Goal: Task Accomplishment & Management: Use online tool/utility

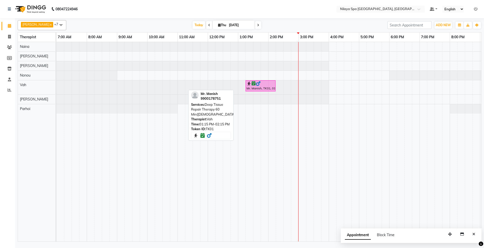
scroll to position [0, 90]
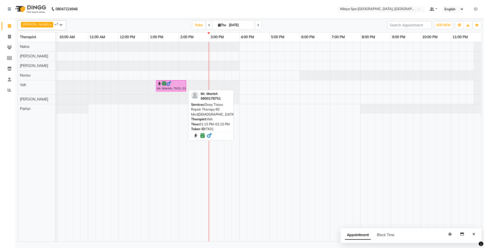
click at [171, 89] on div "Mr. Manish, TK01, 01:15 PM-02:15 PM, Deep Tissue Repair Therapy 60 Min([DEMOGRA…" at bounding box center [170, 86] width 29 height 10
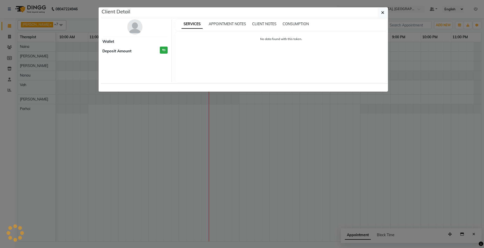
select select "6"
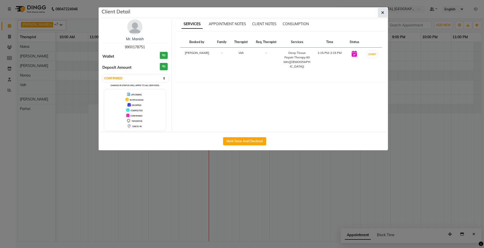
click at [382, 11] on icon "button" at bounding box center [382, 13] width 3 height 4
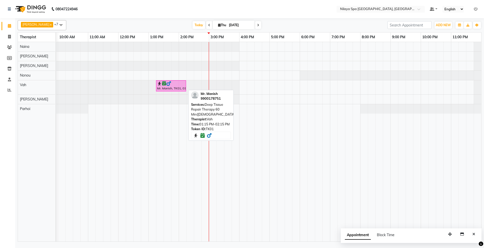
click at [170, 82] on img at bounding box center [168, 83] width 5 height 5
select select "6"
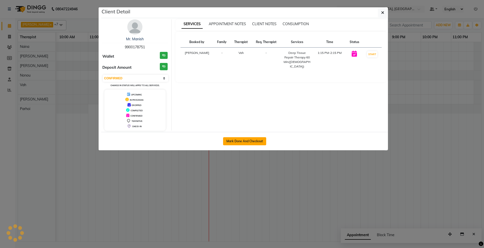
click at [247, 142] on button "Mark Done And Checkout" at bounding box center [244, 141] width 43 height 8
select select "7950"
select select "service"
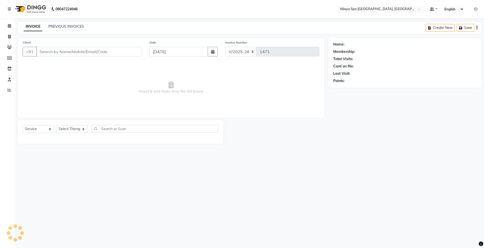
type input "99******51"
select select "71648"
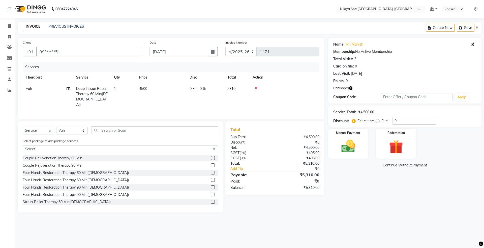
click at [255, 88] on icon at bounding box center [255, 88] width 3 height 4
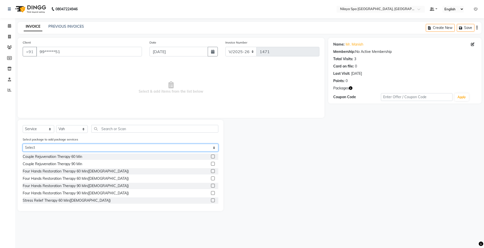
click at [131, 149] on select "Select Gold Complimentary Gold With Upgrades & Complimentary" at bounding box center [120, 148] width 195 height 8
select select "2: Object"
click at [23, 144] on select "Select Gold Complimentary Gold With Upgrades & Complimentary" at bounding box center [120, 148] width 195 height 8
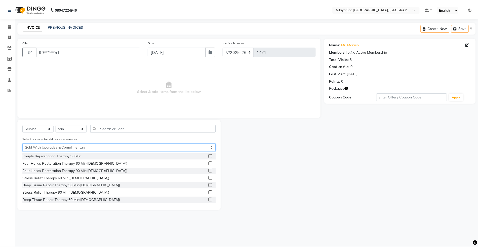
scroll to position [33, 0]
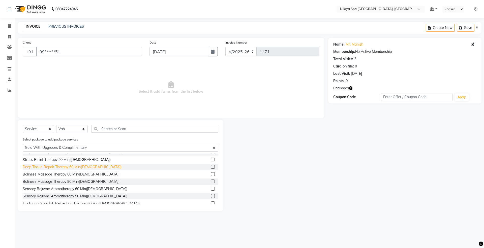
click at [56, 168] on div "Deep Tissue Repair Therapy 60 Min([DEMOGRAPHIC_DATA])" at bounding box center [72, 166] width 99 height 5
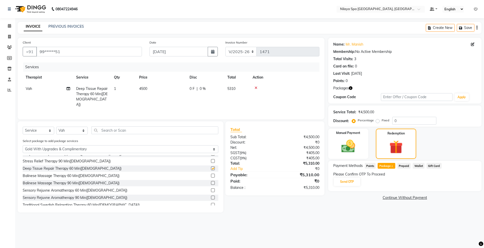
checkbox input "false"
click at [351, 181] on button "Send OTP" at bounding box center [346, 182] width 26 height 9
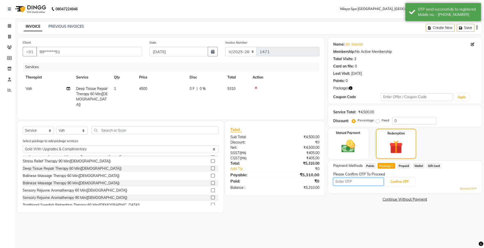
click at [351, 181] on input "text" at bounding box center [358, 182] width 50 height 8
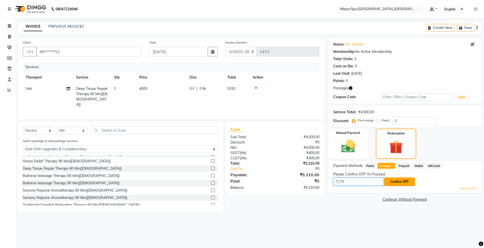
type input "7179"
click at [401, 181] on button "Confirm OTP" at bounding box center [399, 182] width 31 height 9
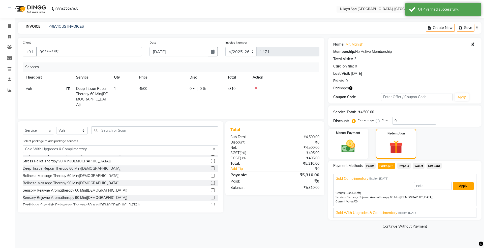
click at [458, 188] on button "Apply" at bounding box center [462, 186] width 21 height 9
type input "Gold Complimentary"
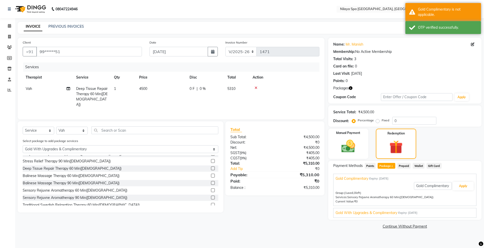
click at [389, 214] on span "Gold With Upgrades & Complimentary" at bounding box center [366, 212] width 62 height 5
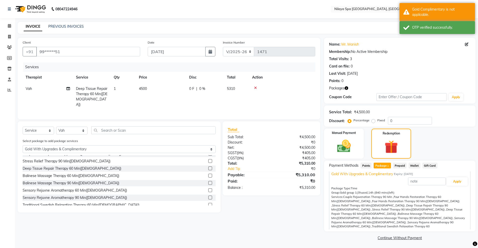
scroll to position [0, 0]
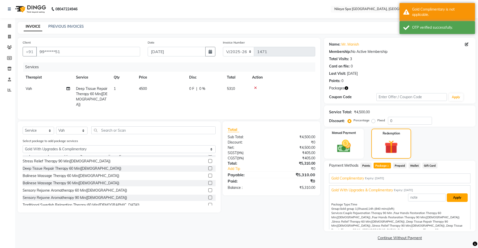
click at [452, 197] on button "Apply" at bounding box center [457, 197] width 21 height 9
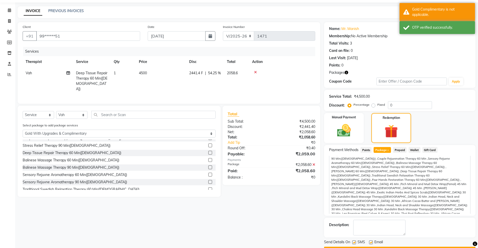
scroll to position [30, 0]
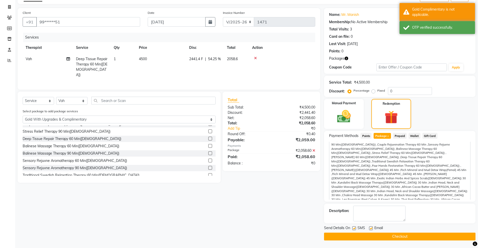
click at [352, 237] on button "Checkout" at bounding box center [400, 237] width 152 height 8
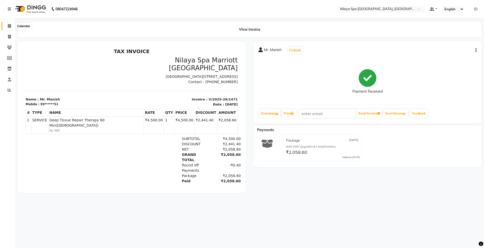
click at [7, 27] on span at bounding box center [9, 26] width 9 height 6
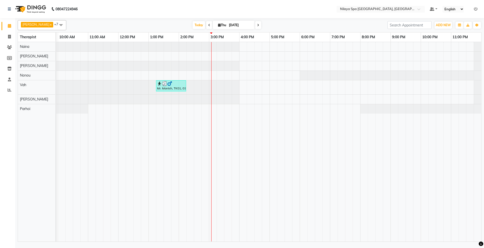
scroll to position [0, 89]
